Goal: Task Accomplishment & Management: Manage account settings

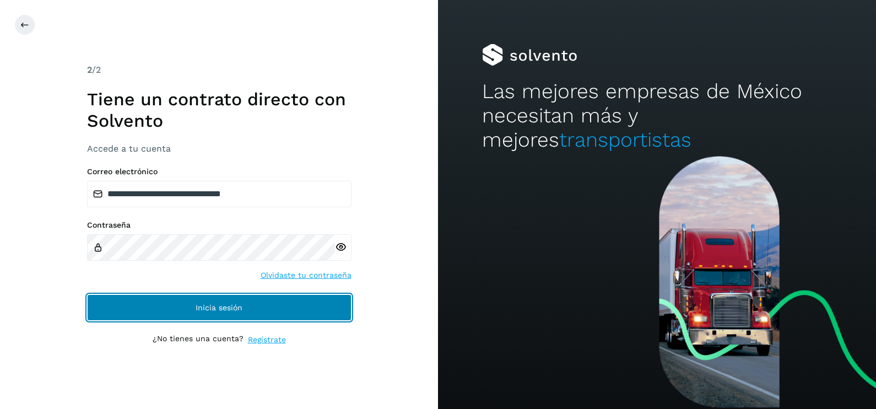
click at [344, 314] on button "Inicia sesión" at bounding box center [219, 307] width 265 height 26
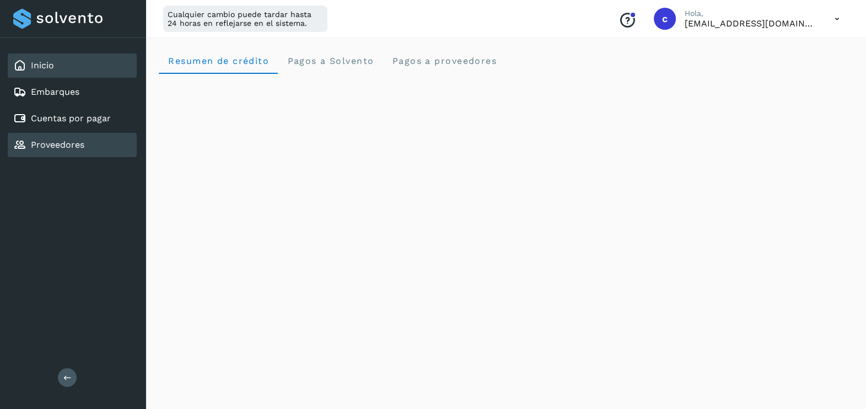
click at [72, 139] on link "Proveedores" at bounding box center [57, 144] width 53 height 10
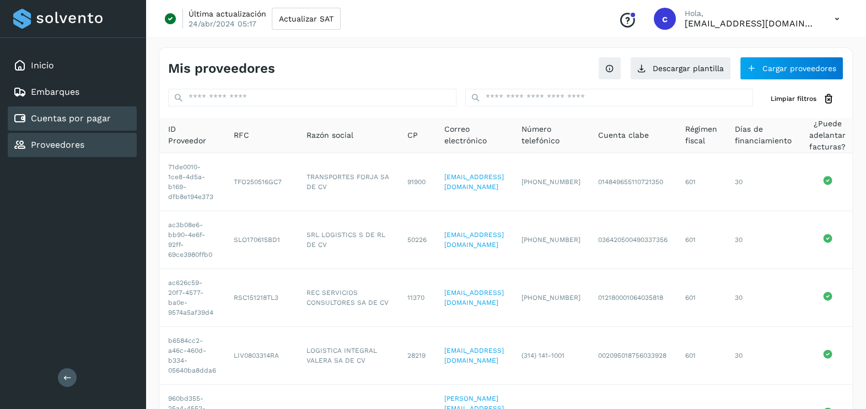
click at [77, 112] on div "Cuentas por pagar" at bounding box center [62, 118] width 98 height 13
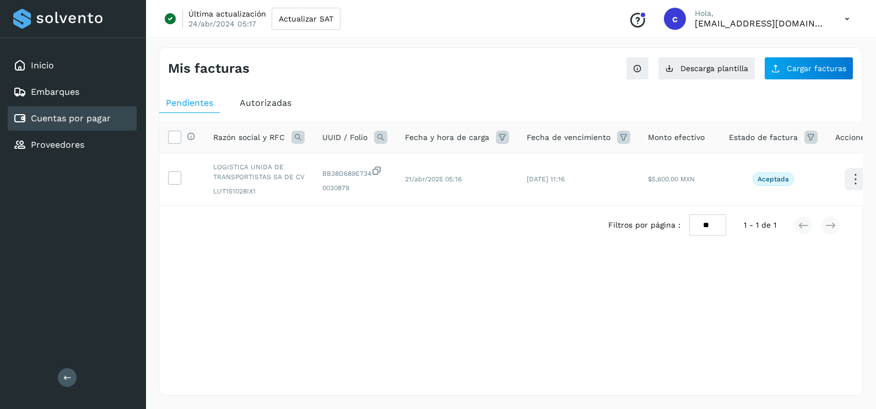
scroll to position [0, 15]
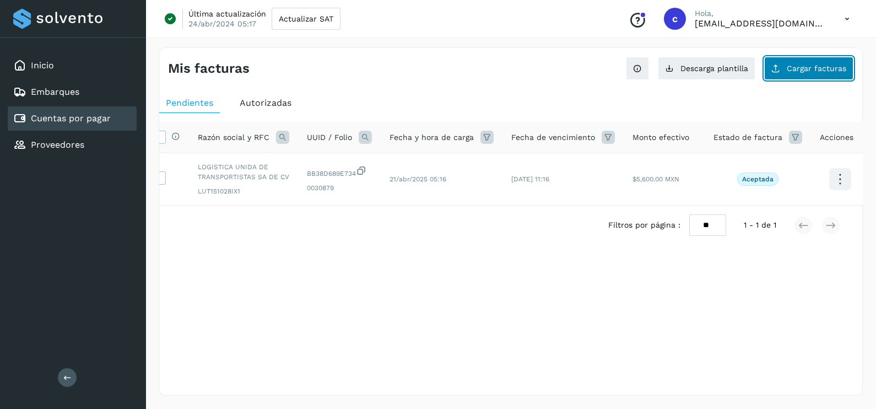
click at [813, 65] on span "Cargar facturas" at bounding box center [817, 68] width 60 height 8
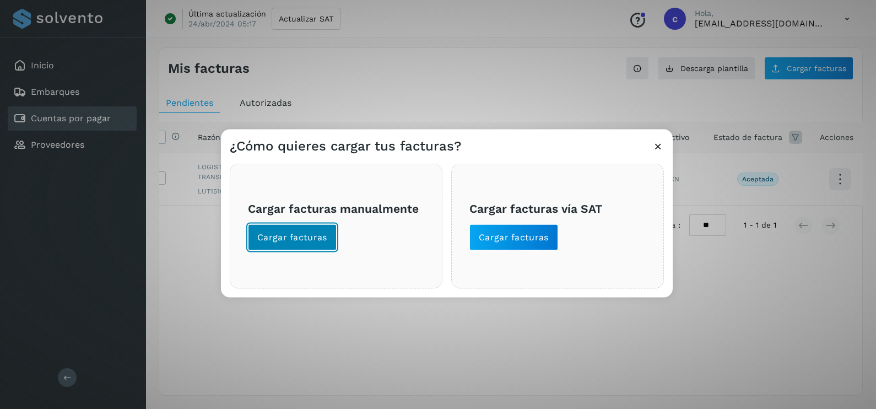
click at [314, 234] on span "Cargar facturas" at bounding box center [292, 237] width 70 height 12
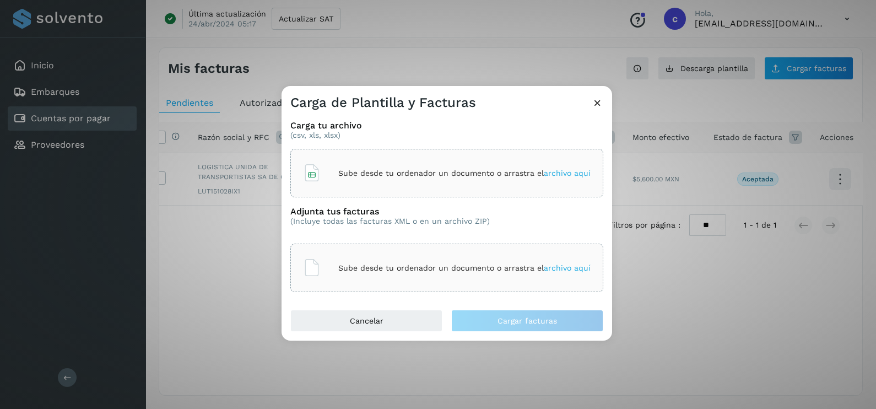
click at [567, 171] on span "archivo aquí" at bounding box center [567, 173] width 47 height 9
click at [455, 263] on p "Sube desde tu ordenador un documento o arrastra el archivo aquí" at bounding box center [464, 267] width 252 height 9
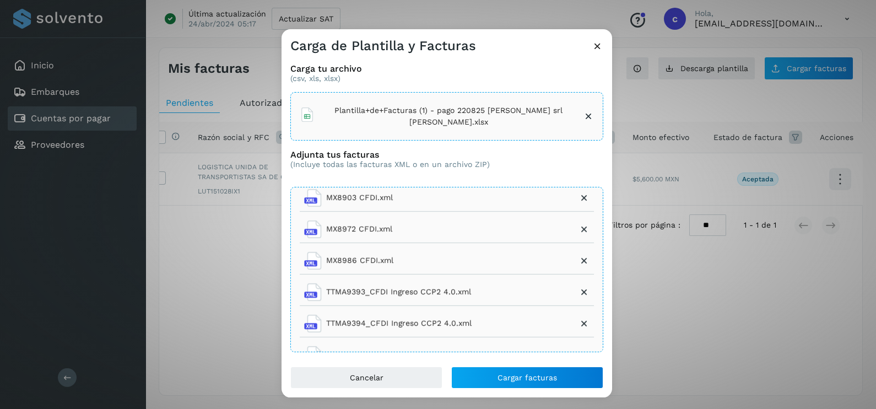
scroll to position [175, 0]
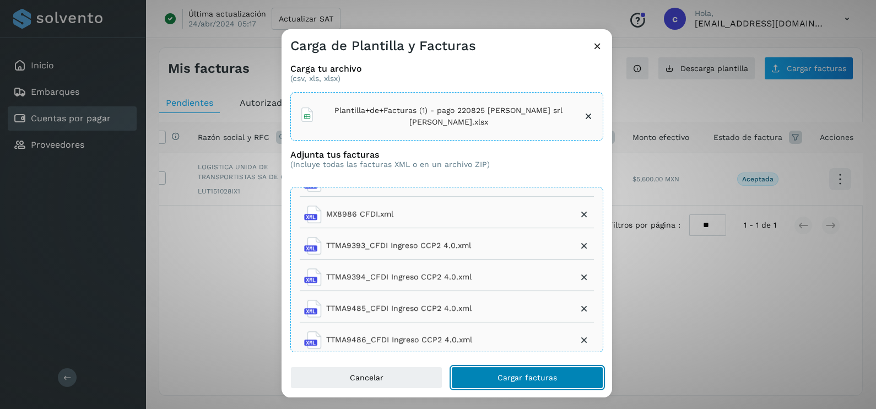
click at [521, 382] on button "Cargar facturas" at bounding box center [527, 377] width 152 height 22
click at [575, 375] on button "Cargar facturas" at bounding box center [527, 377] width 152 height 22
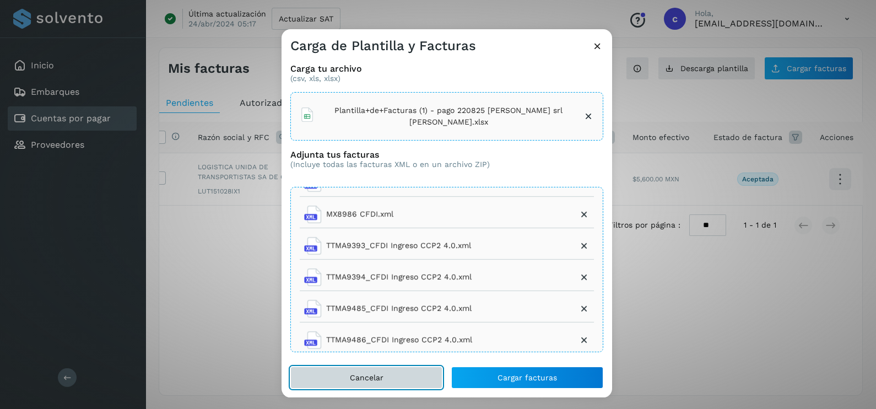
click at [426, 380] on button "Cancelar" at bounding box center [366, 377] width 152 height 22
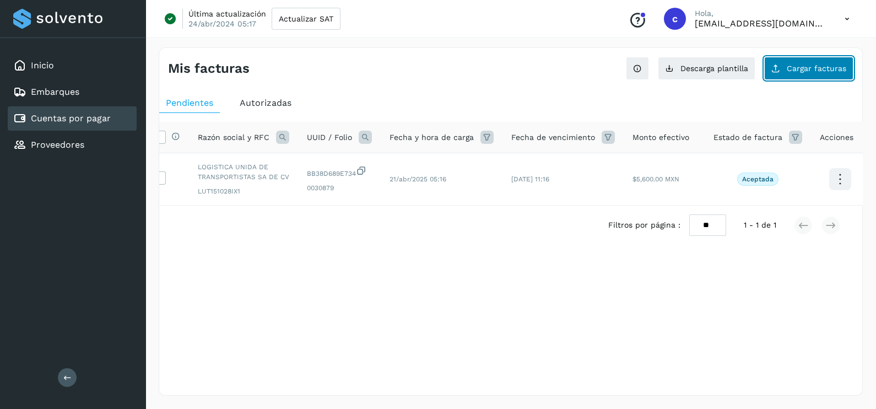
click at [825, 63] on button "Cargar facturas" at bounding box center [808, 68] width 89 height 23
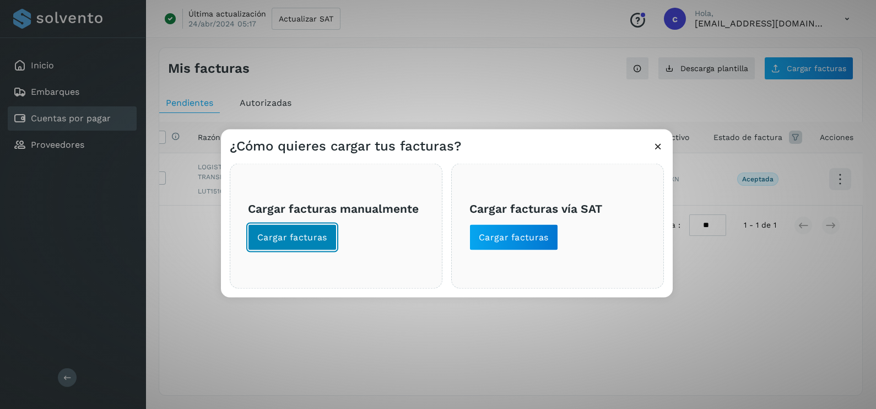
click at [306, 238] on span "Cargar facturas" at bounding box center [292, 237] width 70 height 12
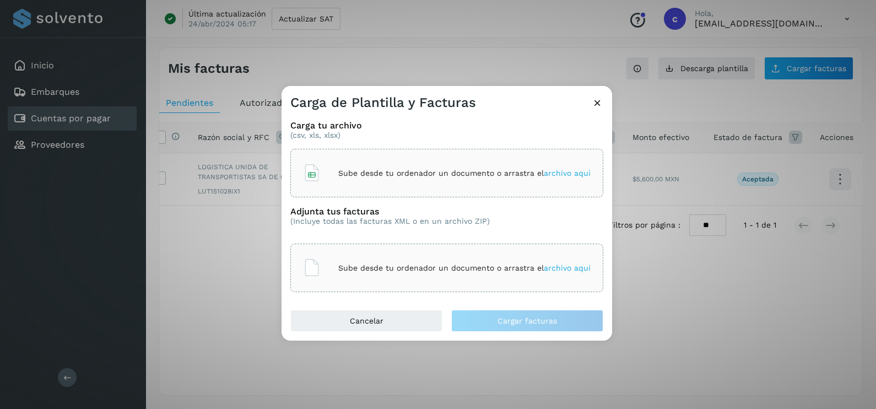
click at [375, 174] on p "Sube desde tu ordenador un documento o arrastra el archivo aquí" at bounding box center [464, 173] width 252 height 9
click at [402, 269] on p "Sube desde tu ordenador un documento o arrastra el archivo aquí" at bounding box center [464, 267] width 252 height 9
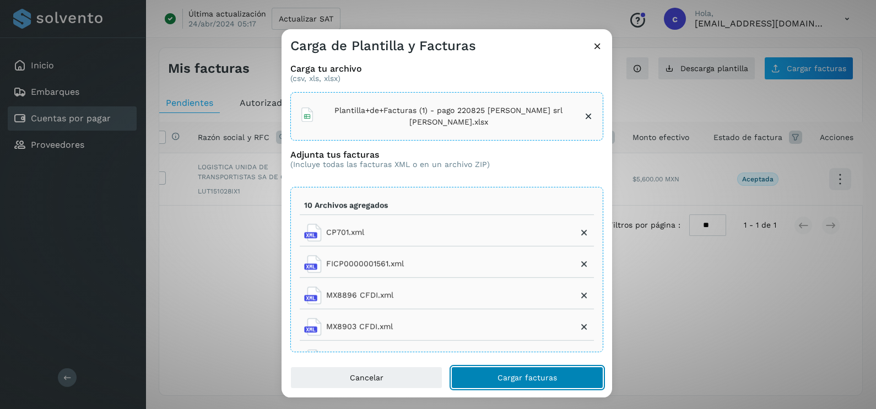
click at [588, 378] on button "Cargar facturas" at bounding box center [527, 377] width 152 height 22
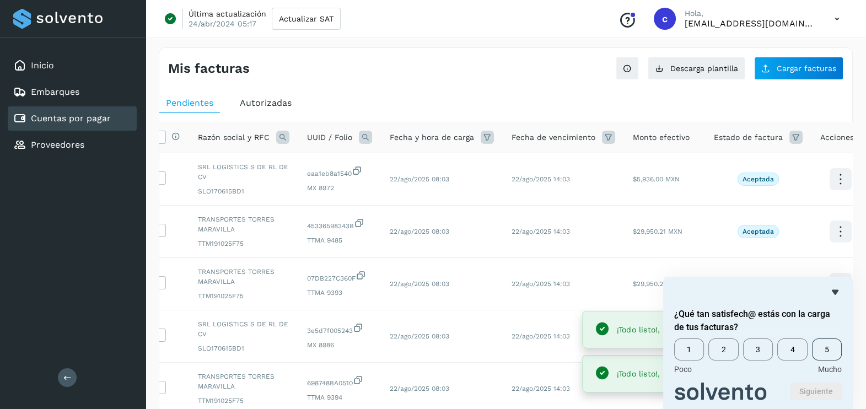
click at [825, 350] on span "5" at bounding box center [827, 349] width 30 height 22
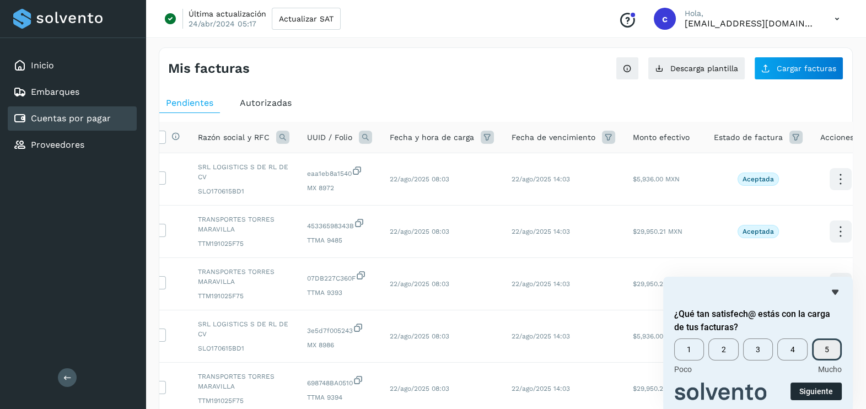
click at [824, 389] on button "Siguiente" at bounding box center [815, 391] width 51 height 18
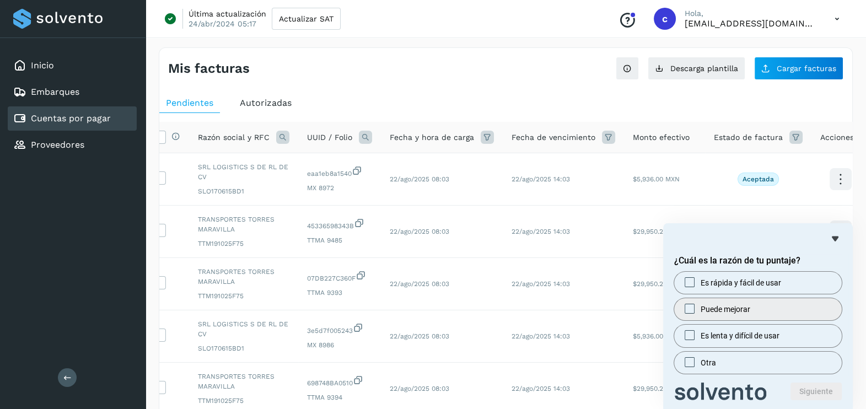
click at [689, 303] on div at bounding box center [689, 308] width 13 height 11
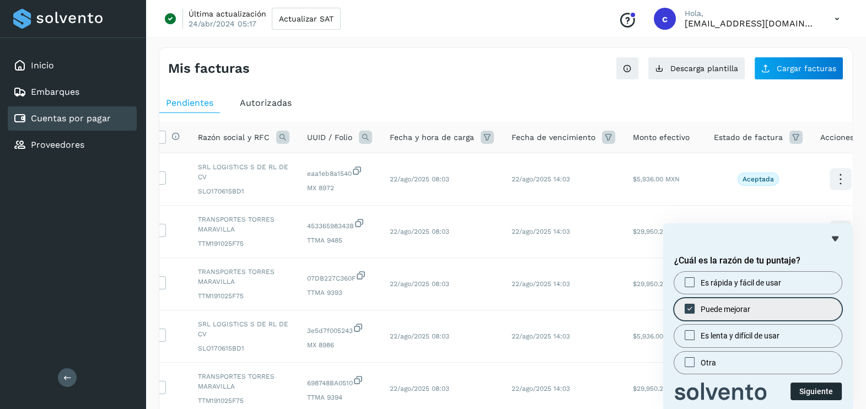
click at [831, 391] on button "Siguiente" at bounding box center [815, 391] width 51 height 18
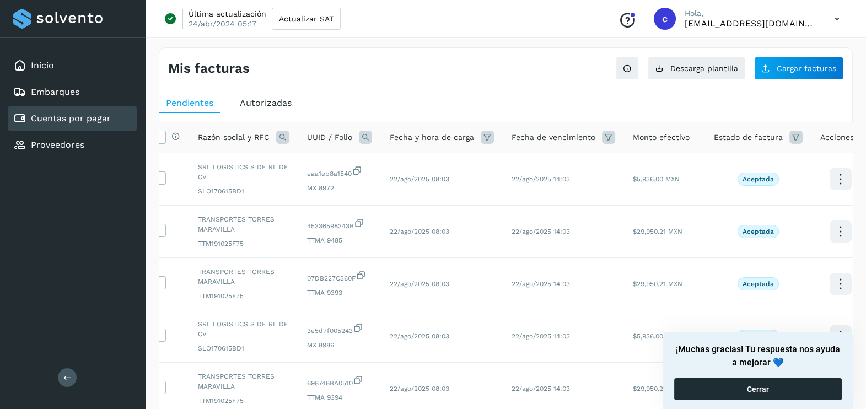
click at [826, 391] on button "Cerrar" at bounding box center [758, 389] width 168 height 22
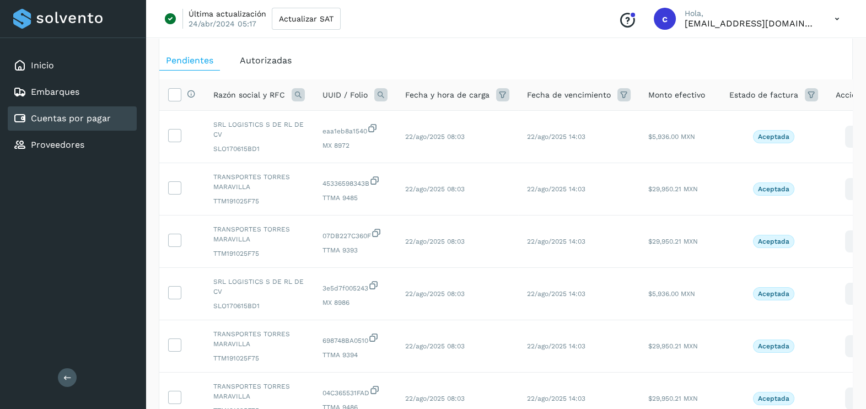
scroll to position [10, 0]
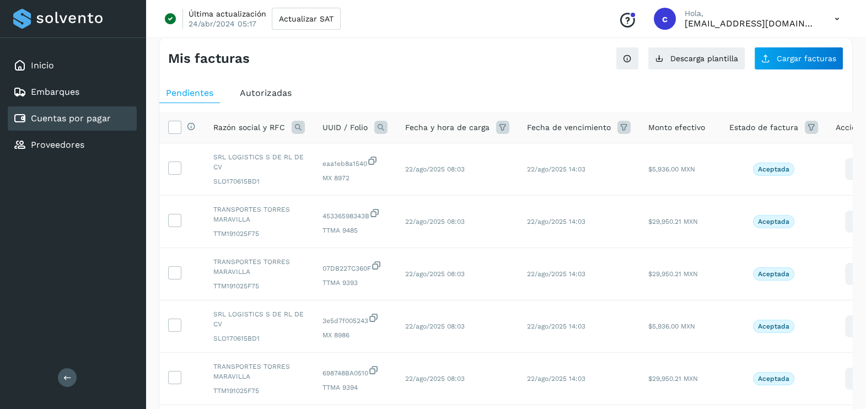
click at [468, 28] on div "Última actualización 24/abr/2024 05:17 Actualizar SAT Conoce nuestros beneficio…" at bounding box center [505, 19] width 720 height 38
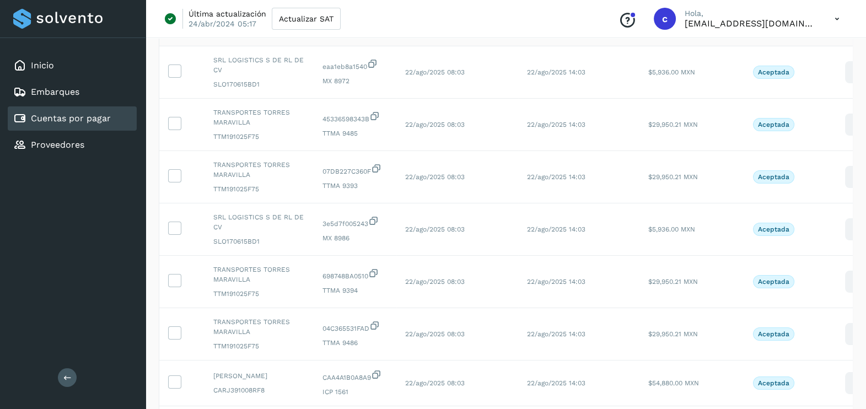
scroll to position [77, 0]
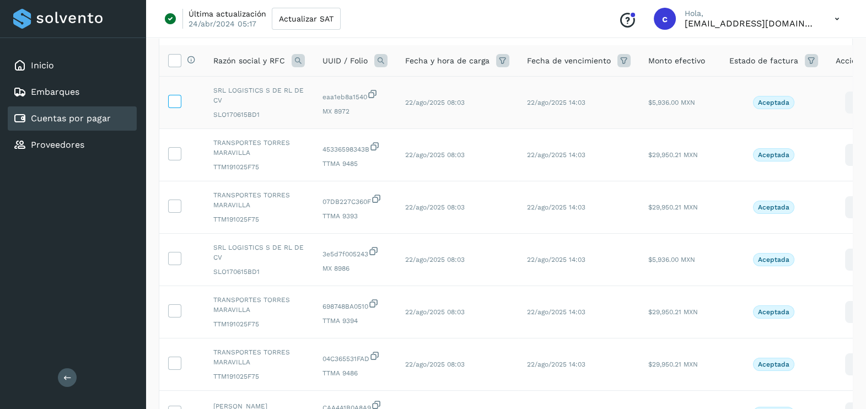
click at [173, 101] on icon at bounding box center [175, 101] width 12 height 12
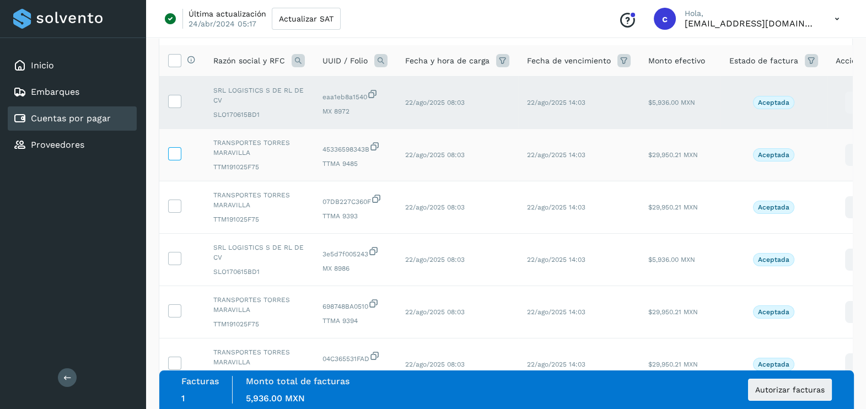
click at [175, 152] on icon at bounding box center [175, 153] width 12 height 12
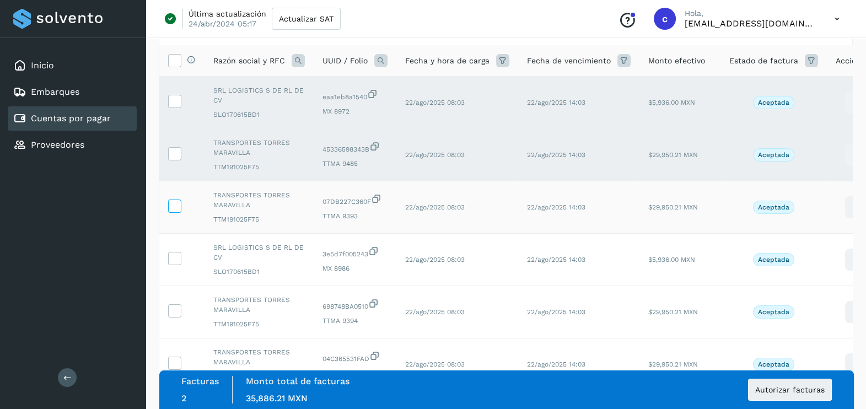
click at [175, 201] on icon at bounding box center [175, 205] width 12 height 12
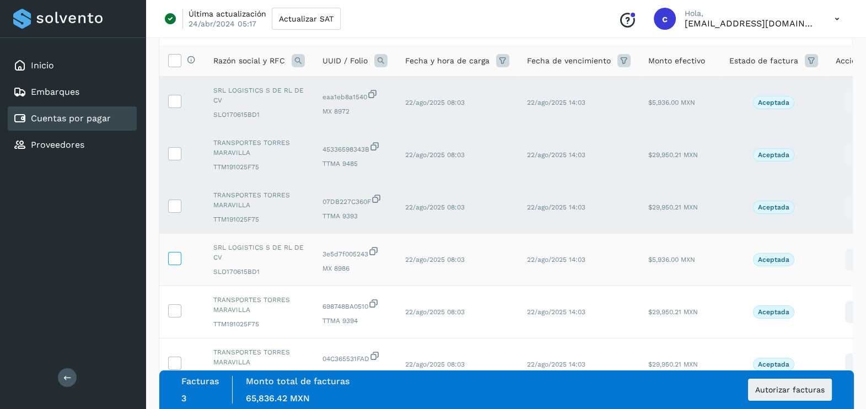
click at [178, 256] on icon at bounding box center [175, 258] width 12 height 12
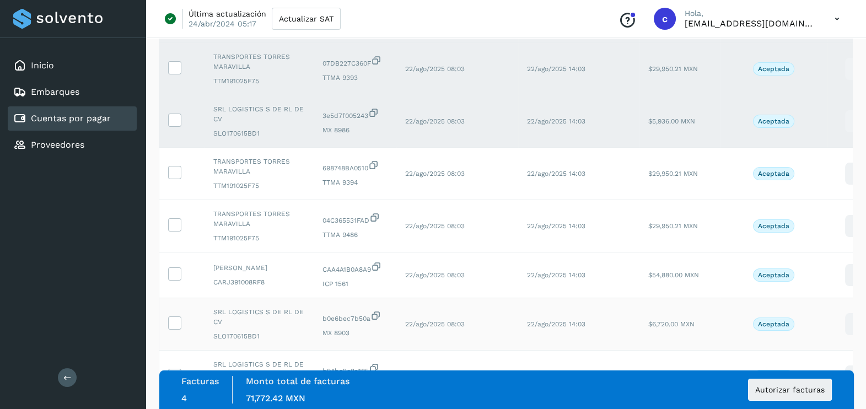
scroll to position [223, 0]
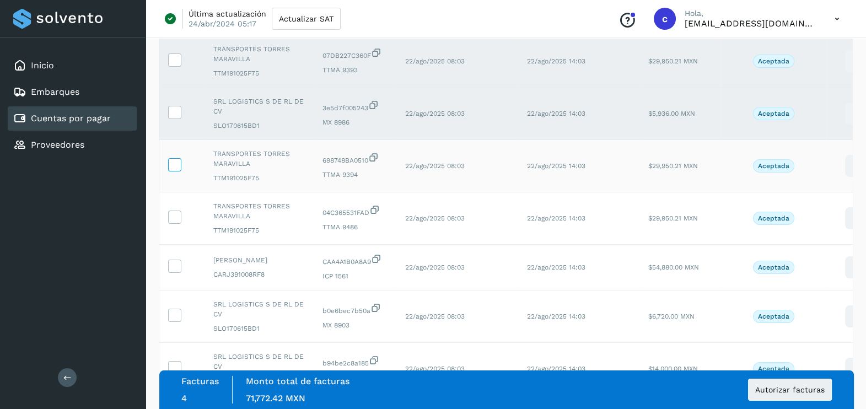
click at [176, 163] on icon at bounding box center [175, 164] width 12 height 12
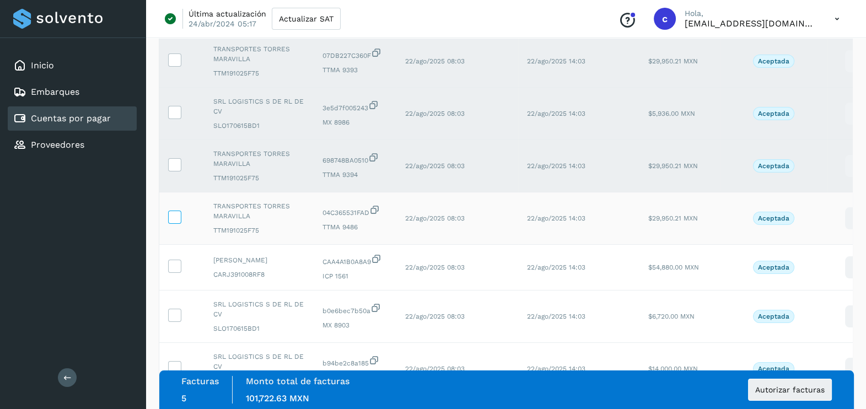
click at [174, 213] on icon at bounding box center [175, 217] width 12 height 12
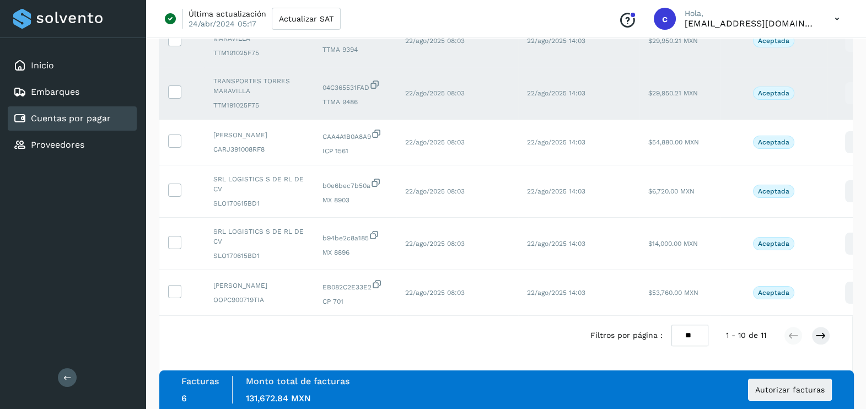
scroll to position [356, 0]
click at [172, 134] on icon at bounding box center [175, 140] width 12 height 12
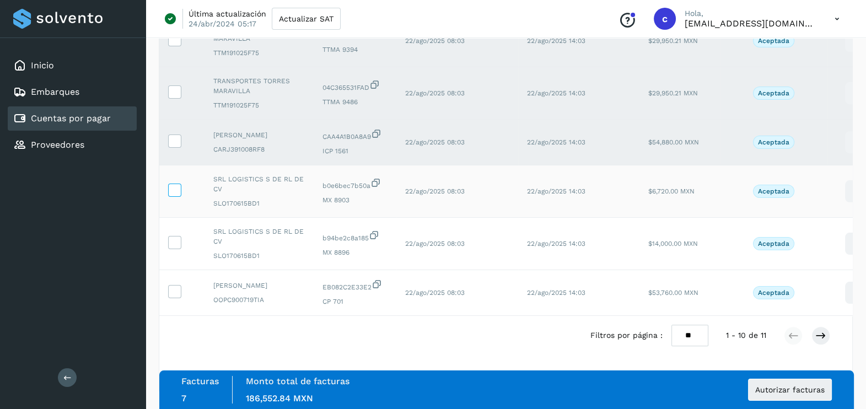
click at [174, 184] on icon at bounding box center [175, 190] width 12 height 12
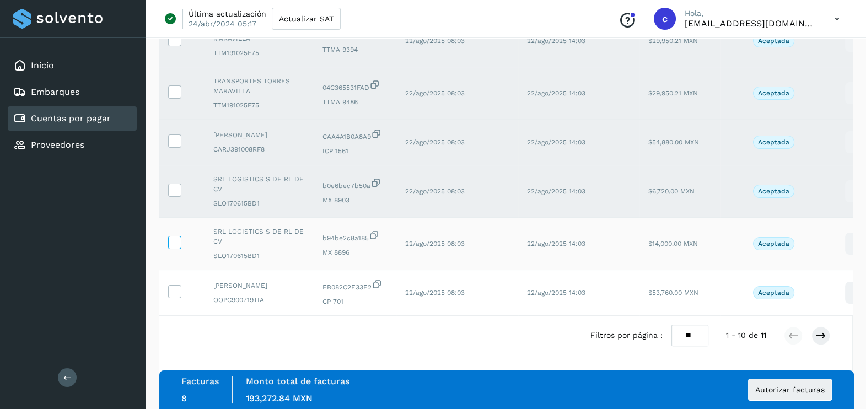
click at [173, 236] on icon at bounding box center [175, 242] width 12 height 12
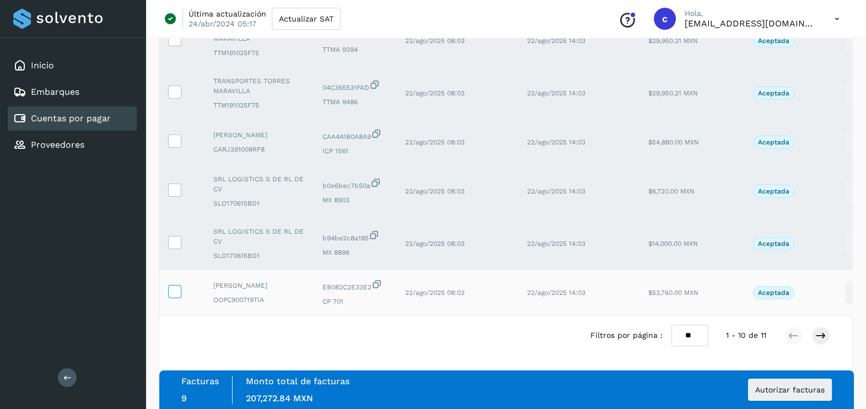
click at [174, 285] on icon at bounding box center [175, 291] width 12 height 12
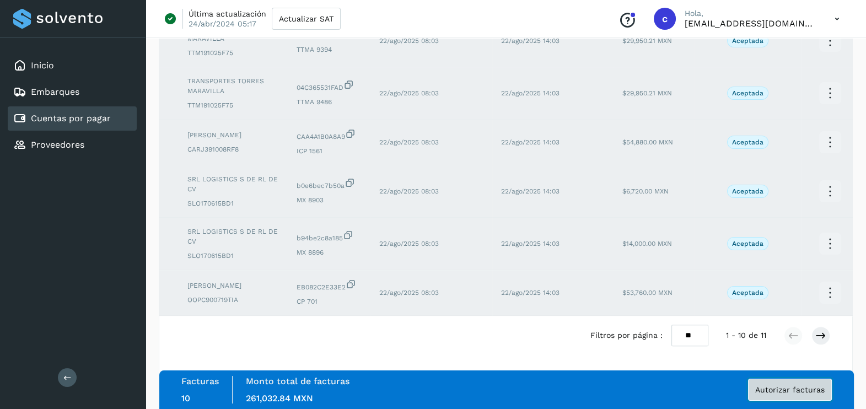
click at [808, 386] on span "Autorizar facturas" at bounding box center [789, 390] width 69 height 8
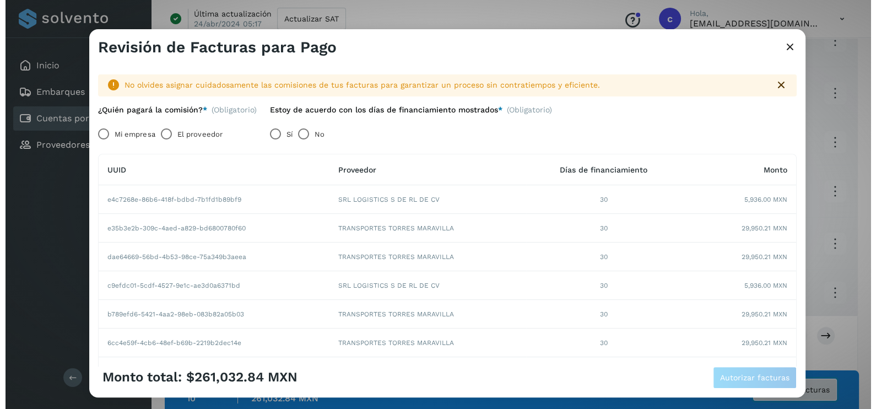
scroll to position [0, 15]
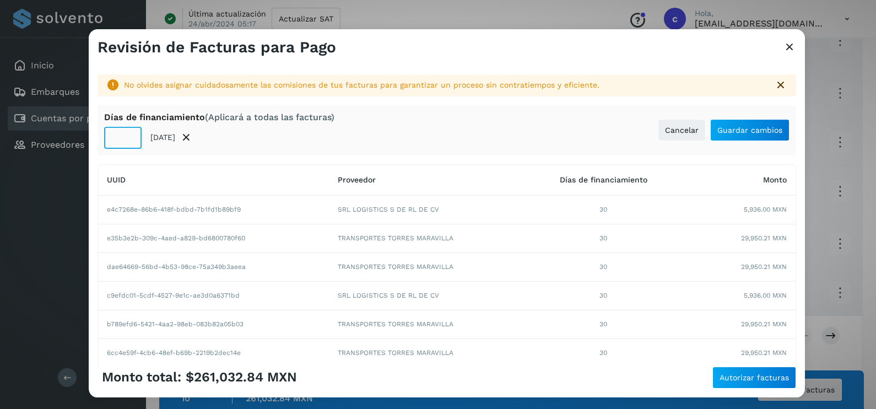
click at [129, 141] on input "**" at bounding box center [122, 138] width 37 height 22
click at [127, 131] on input "**" at bounding box center [122, 138] width 37 height 22
type input "**"
click at [127, 131] on input "**" at bounding box center [122, 138] width 37 height 22
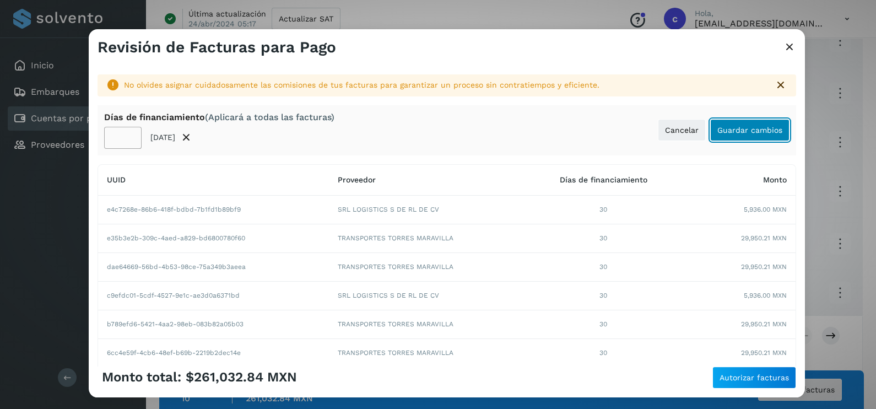
click at [761, 134] on span "Guardar cambios" at bounding box center [749, 130] width 65 height 8
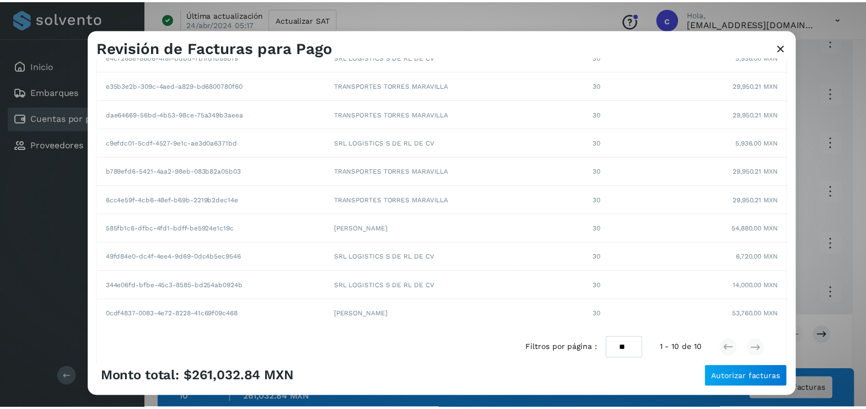
scroll to position [193, 0]
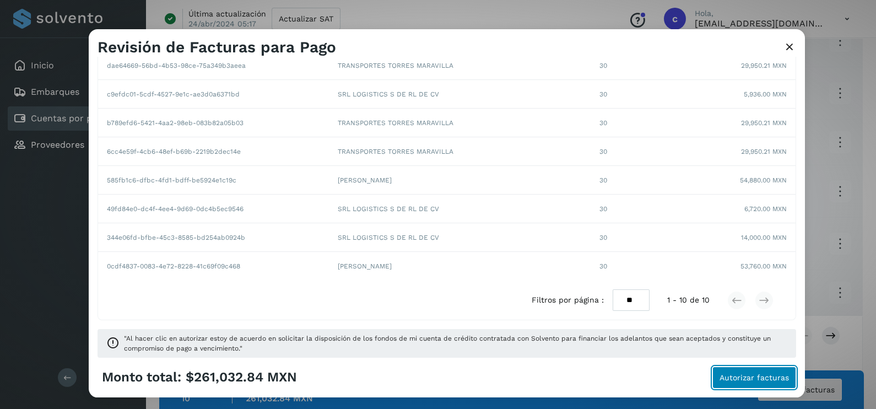
click at [780, 380] on span "Autorizar facturas" at bounding box center [754, 378] width 69 height 8
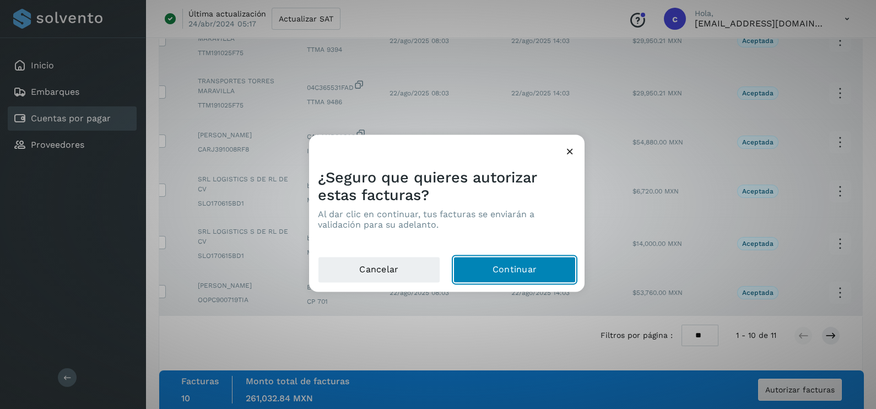
click at [536, 273] on button "Continuar" at bounding box center [515, 270] width 122 height 26
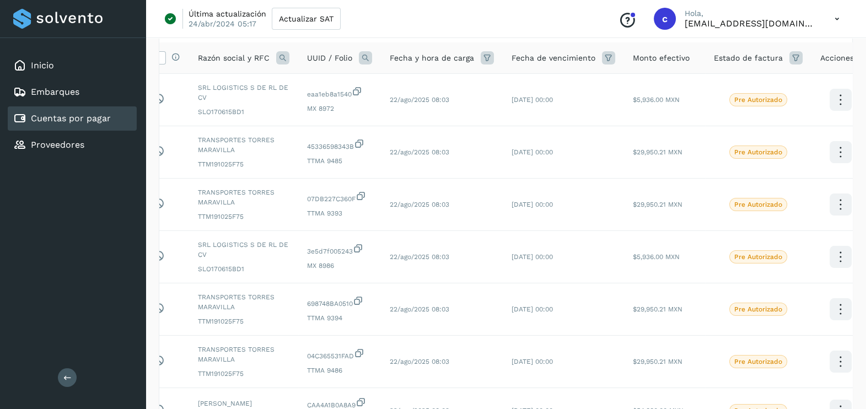
scroll to position [77, 0]
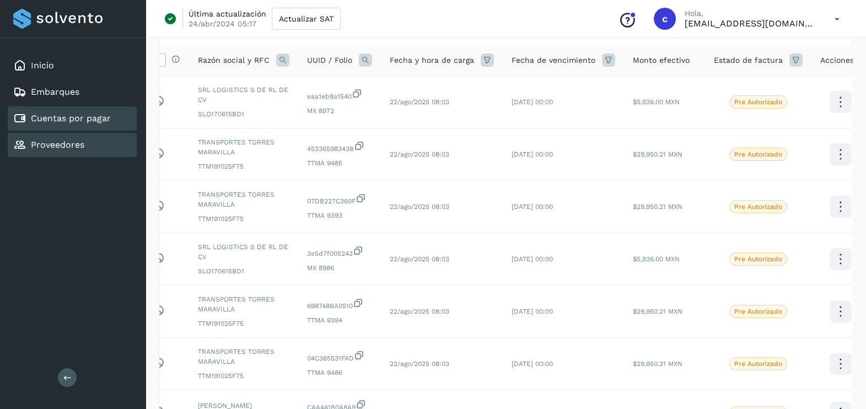
click at [82, 142] on link "Proveedores" at bounding box center [57, 144] width 53 height 10
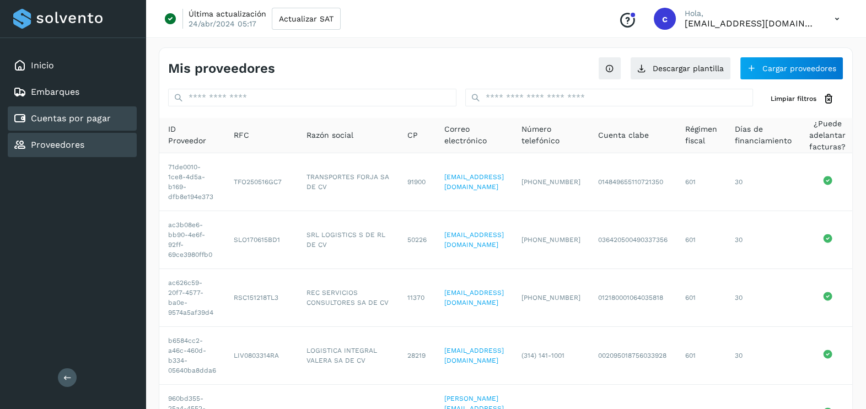
click at [85, 118] on link "Cuentas por pagar" at bounding box center [71, 118] width 80 height 10
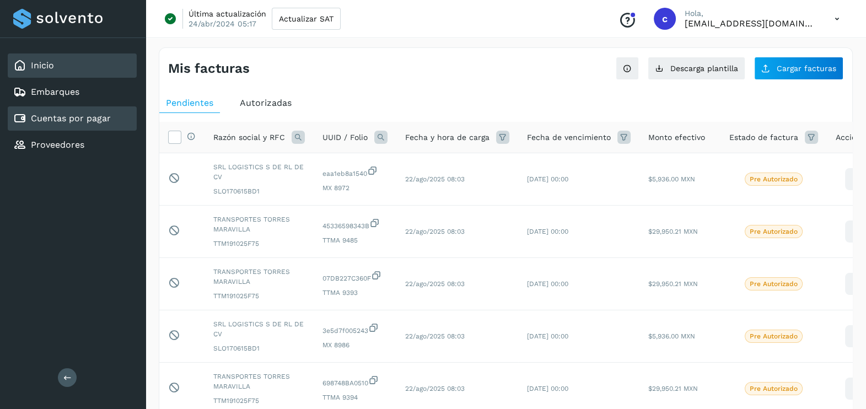
click at [66, 62] on div "Inicio" at bounding box center [72, 65] width 129 height 24
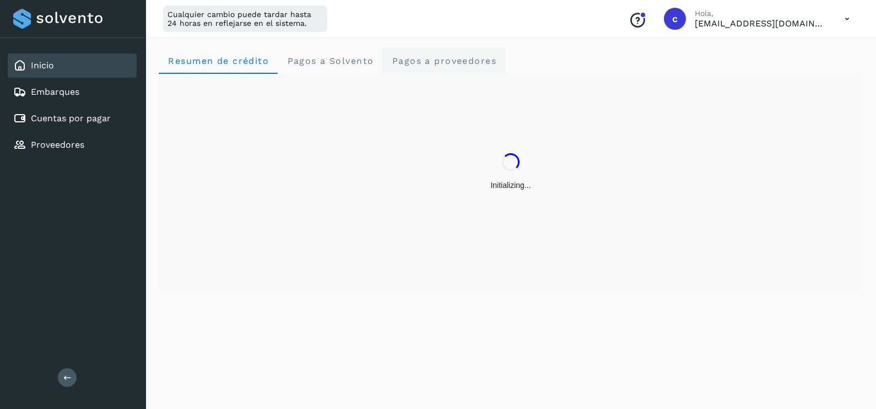
click at [439, 63] on span "Pagos a proveedores" at bounding box center [443, 61] width 105 height 10
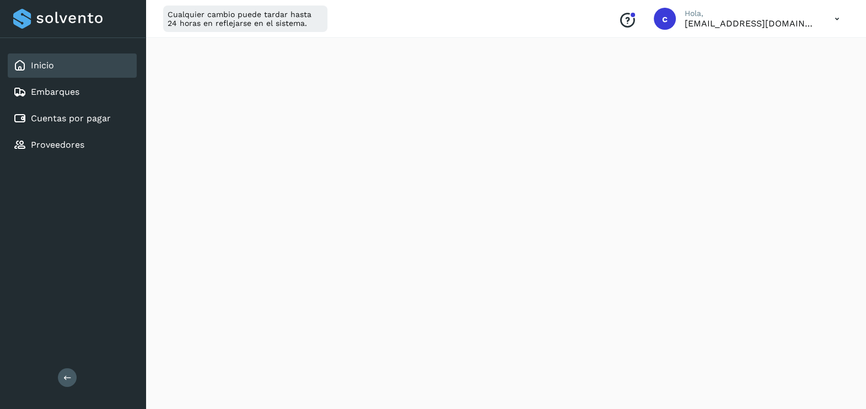
scroll to position [467, 0]
click at [72, 67] on div "Inicio" at bounding box center [72, 65] width 129 height 24
click at [62, 63] on div "Inicio" at bounding box center [72, 65] width 129 height 24
